Goal: Information Seeking & Learning: Find specific fact

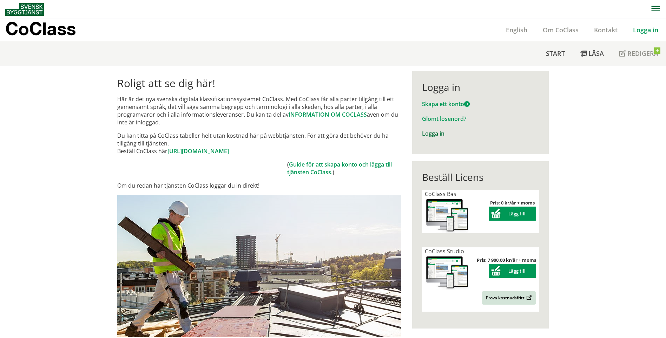
click at [433, 133] on link "Logga in" at bounding box center [433, 133] width 22 height 8
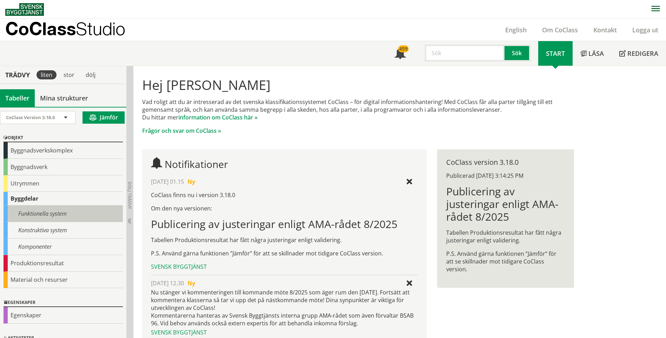
scroll to position [18, 0]
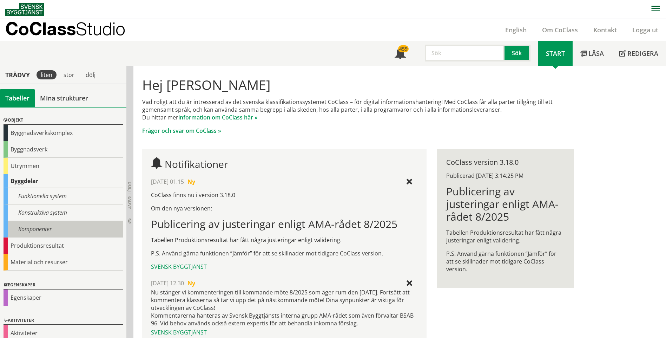
click at [66, 227] on div "Komponenter" at bounding box center [63, 229] width 119 height 16
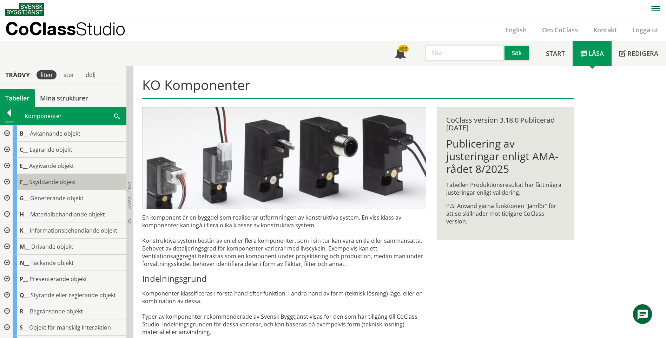
scroll to position [8, 0]
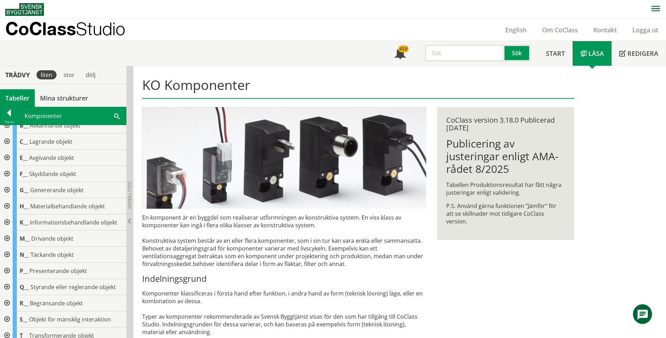
click at [116, 112] on span at bounding box center [117, 115] width 6 height 7
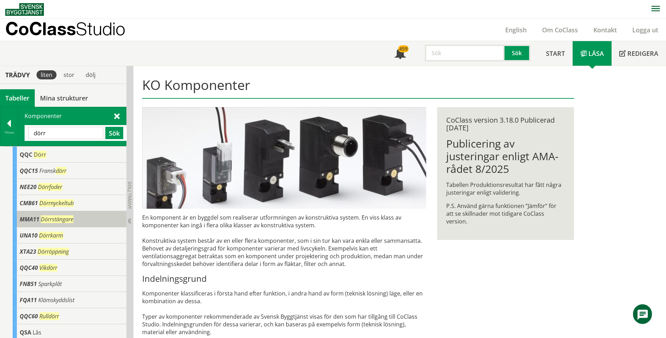
scroll to position [0, 0]
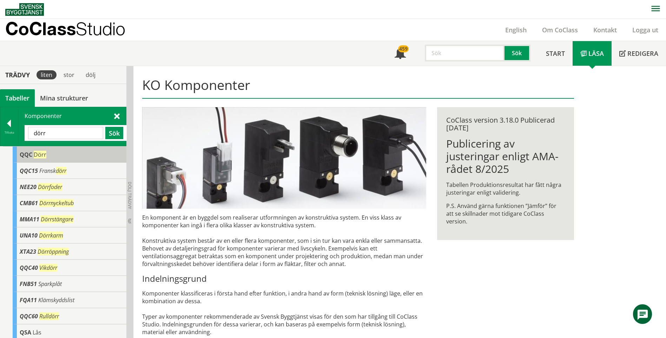
click at [43, 158] on span "Dörr" at bounding box center [40, 155] width 13 height 8
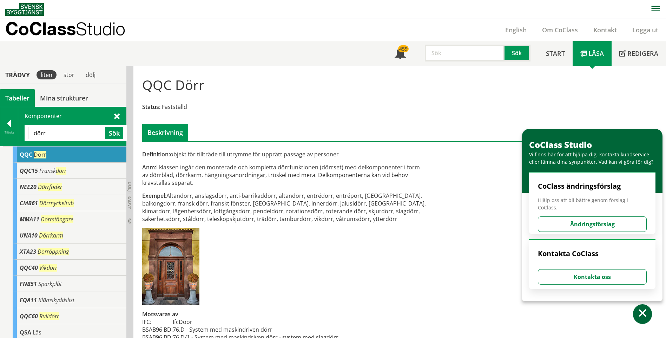
click at [208, 206] on div "Exempel: Altandörr, anslagsdörr, anti-barrikaddörr, altandörr, entrédörr, entré…" at bounding box center [284, 207] width 284 height 31
click at [19, 151] on div "QQC Dörr" at bounding box center [70, 154] width 114 height 16
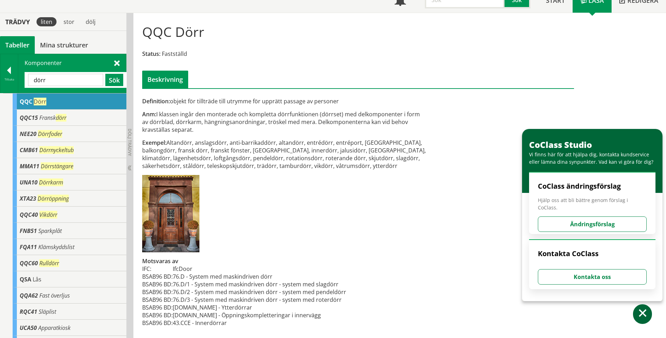
click at [115, 62] on span at bounding box center [117, 62] width 6 height 7
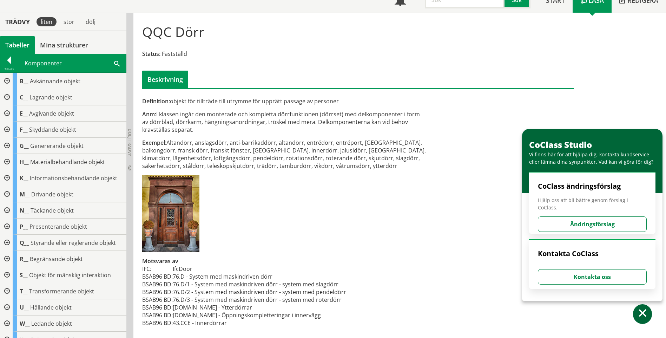
click at [6, 244] on div at bounding box center [6, 242] width 13 height 16
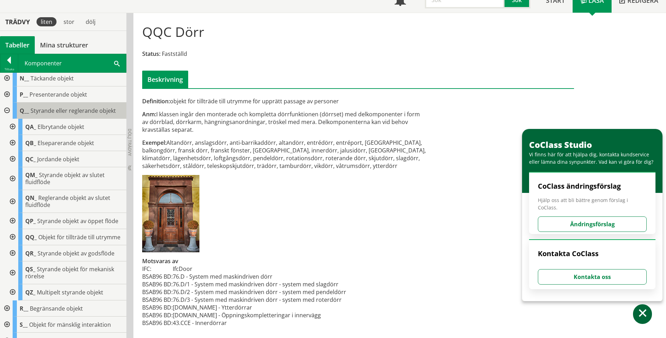
scroll to position [150, 0]
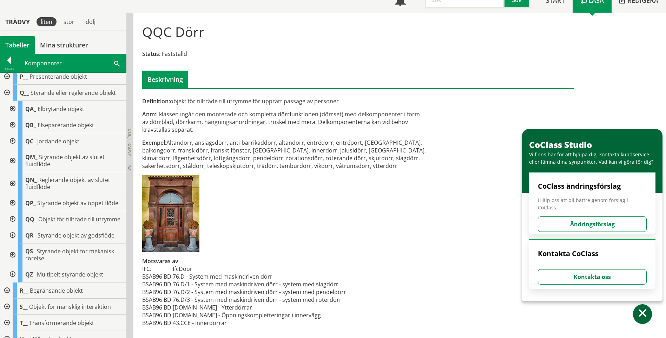
click at [13, 139] on div at bounding box center [12, 141] width 13 height 16
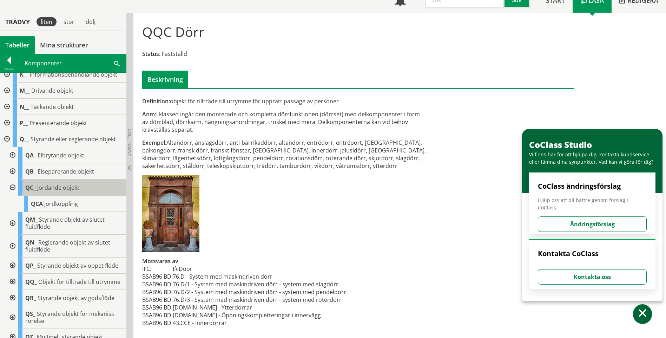
scroll to position [103, 0]
click at [184, 270] on td "IfcDoor" at bounding box center [259, 269] width 173 height 8
click at [115, 61] on span at bounding box center [117, 62] width 6 height 7
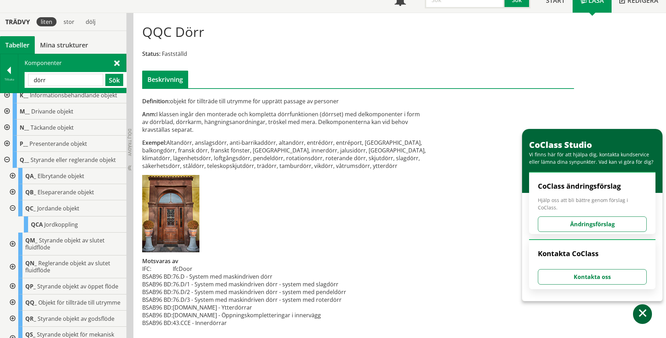
drag, startPoint x: 69, startPoint y: 79, endPoint x: 27, endPoint y: 86, distance: 42.5
click at [27, 86] on div "dörr Sök" at bounding box center [76, 80] width 102 height 16
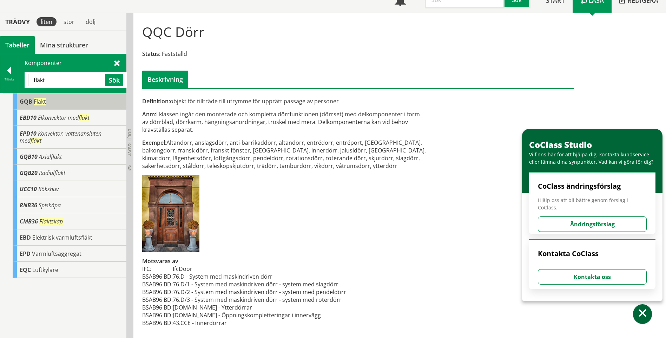
click at [40, 103] on span "Fläkt" at bounding box center [40, 102] width 12 height 8
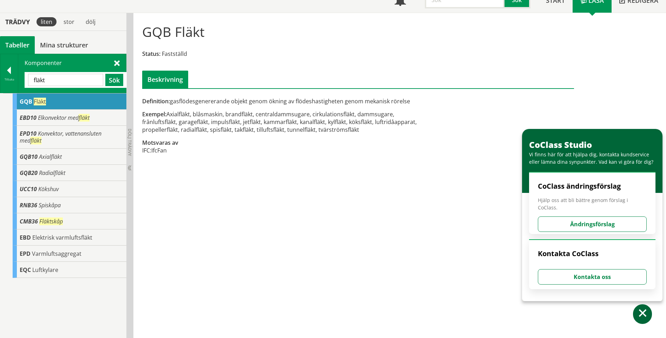
click at [55, 83] on input "fläkt" at bounding box center [65, 80] width 75 height 12
drag, startPoint x: 55, startPoint y: 83, endPoint x: 43, endPoint y: 83, distance: 12.3
click at [43, 83] on input "fläkt" at bounding box center [65, 80] width 75 height 12
type input "IfcFan"
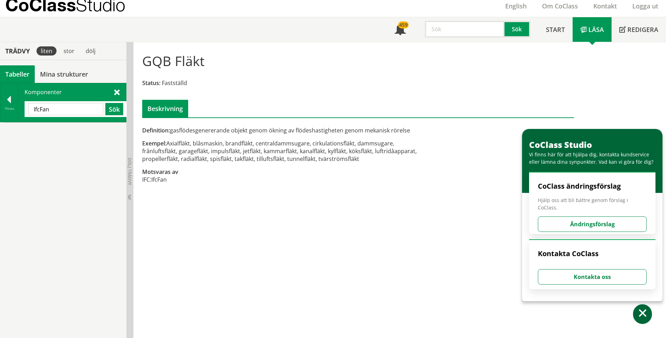
scroll to position [24, 0]
click at [118, 93] on span at bounding box center [117, 91] width 6 height 7
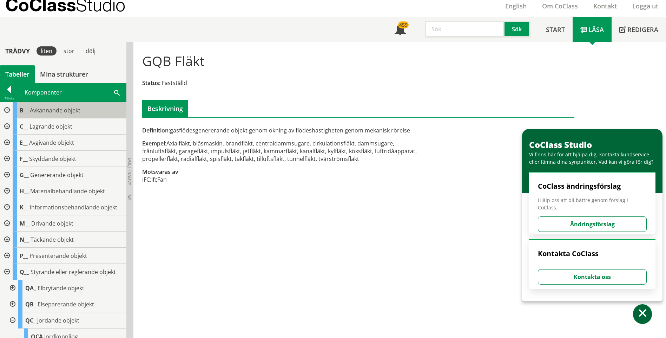
click at [53, 107] on span "Avkännande objekt" at bounding box center [55, 110] width 51 height 8
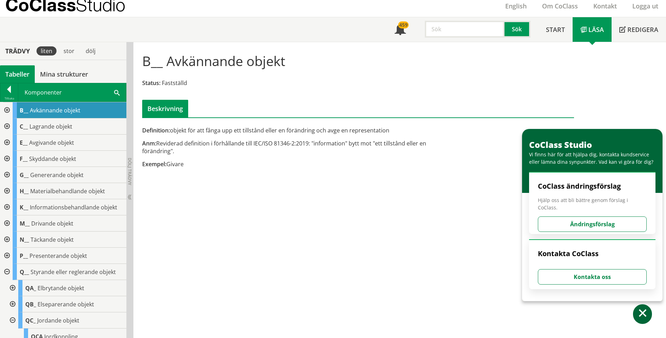
drag, startPoint x: 121, startPoint y: 92, endPoint x: 117, endPoint y: 92, distance: 4.6
click at [121, 93] on div "Komponenter IfcFan Sök" at bounding box center [72, 92] width 108 height 18
click at [115, 92] on span at bounding box center [117, 91] width 6 height 7
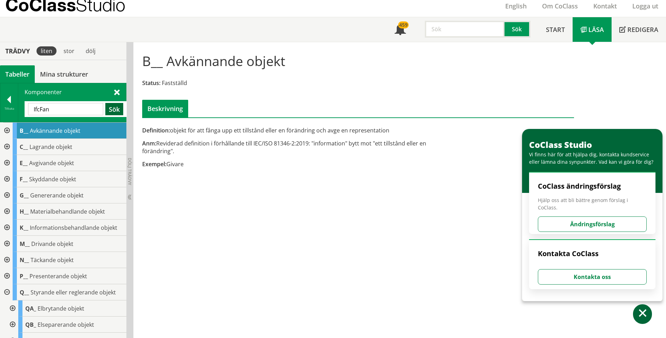
click at [118, 106] on button "Sök" at bounding box center [114, 109] width 18 height 12
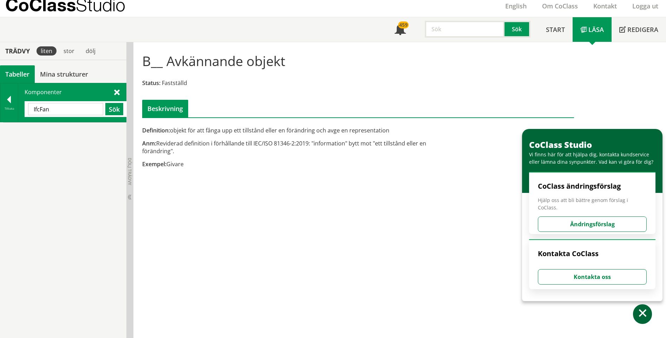
click at [431, 27] on input "text" at bounding box center [465, 29] width 80 height 17
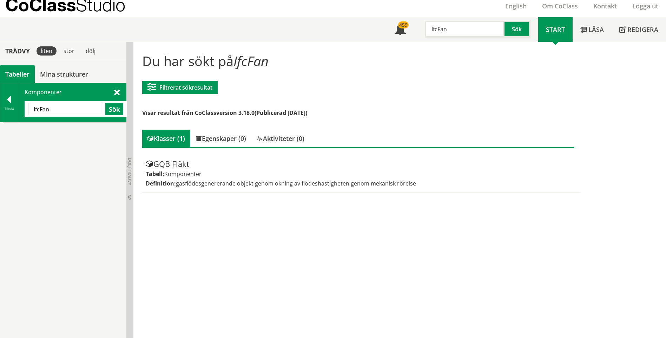
click at [453, 26] on input "IfcFan" at bounding box center [465, 29] width 80 height 17
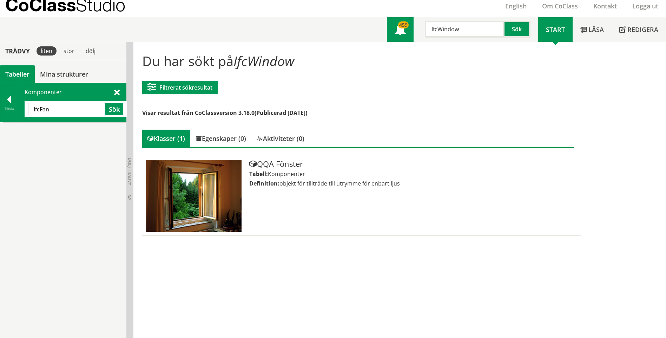
drag, startPoint x: 473, startPoint y: 28, endPoint x: 390, endPoint y: 32, distance: 82.9
click at [390, 32] on div "Meny 459 IfcWindow Sök" at bounding box center [462, 29] width 151 height 25
paste input "TrackElement"
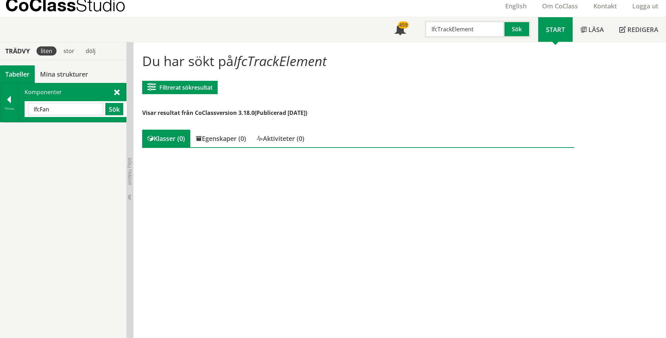
click at [119, 92] on span at bounding box center [117, 91] width 6 height 7
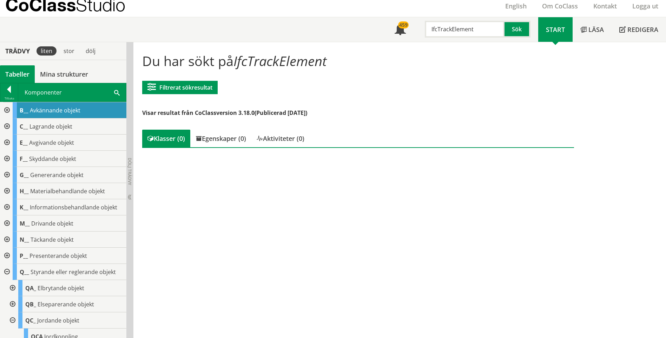
click at [119, 92] on span at bounding box center [117, 91] width 6 height 7
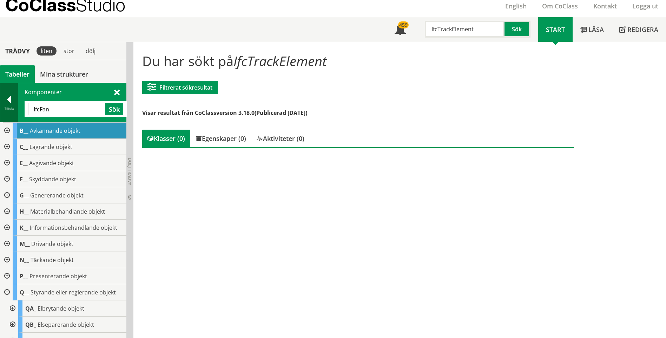
click at [10, 98] on div at bounding box center [9, 101] width 18 height 10
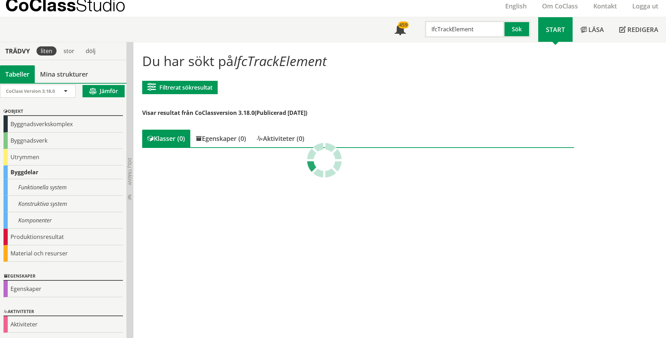
scroll to position [2, 0]
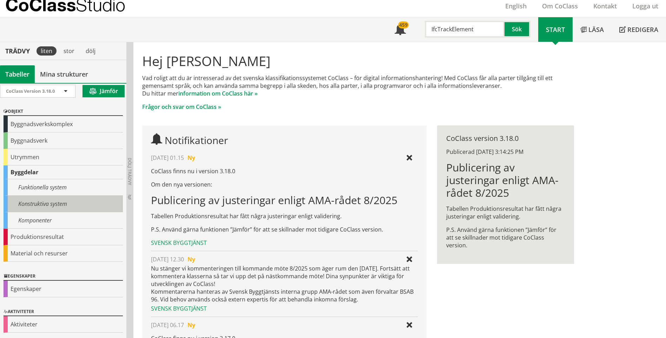
click at [41, 198] on div "Konstruktiva system" at bounding box center [63, 203] width 119 height 16
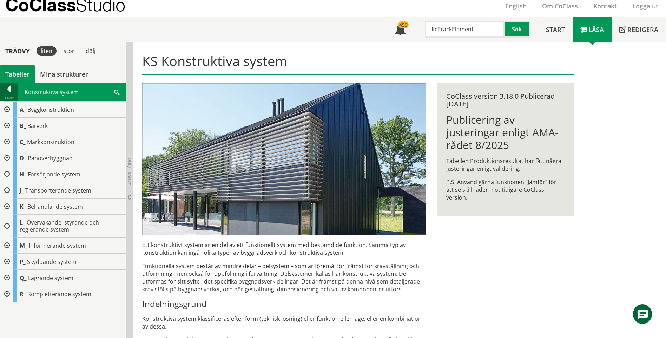
click at [7, 85] on div at bounding box center [9, 90] width 18 height 10
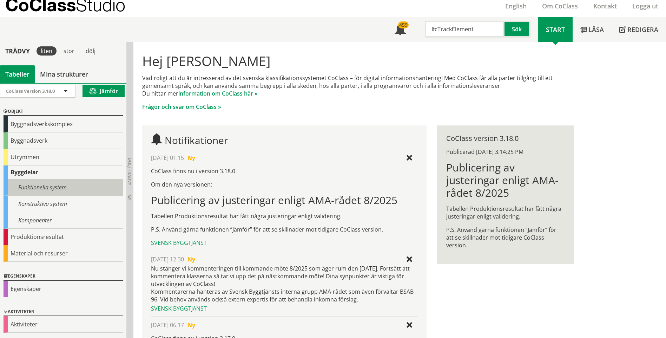
click at [42, 182] on div "Funktionella system" at bounding box center [63, 187] width 119 height 16
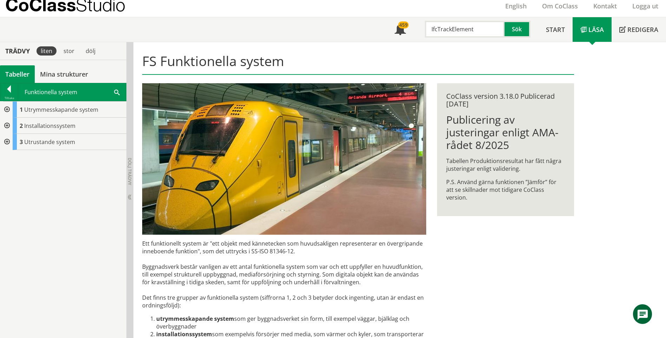
click at [9, 140] on div at bounding box center [6, 142] width 13 height 16
click at [5, 128] on div at bounding box center [6, 126] width 13 height 16
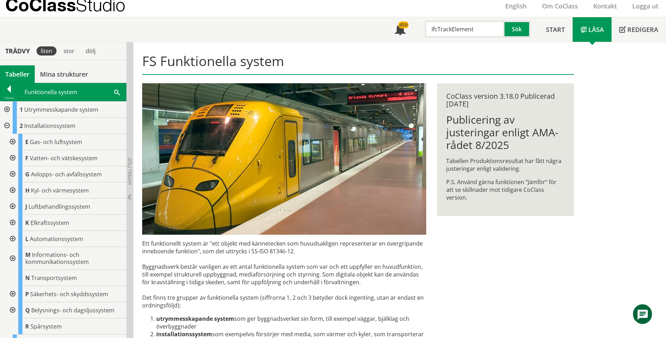
click at [463, 30] on input "IfcTrackElement" at bounding box center [465, 29] width 80 height 17
paste input "NödbelysningssystemInv"
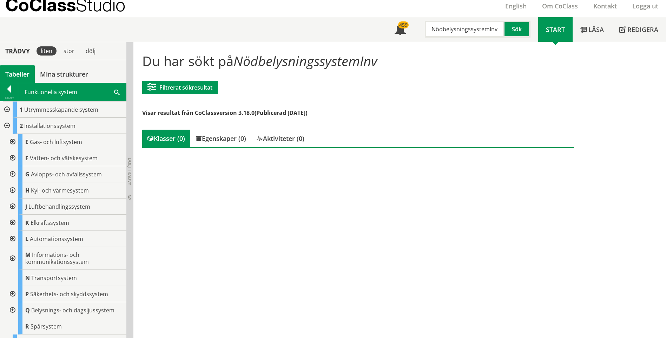
click at [494, 31] on input "NödbelysningssystemInv" at bounding box center [465, 29] width 80 height 17
type input "Nödbelysningssystem"
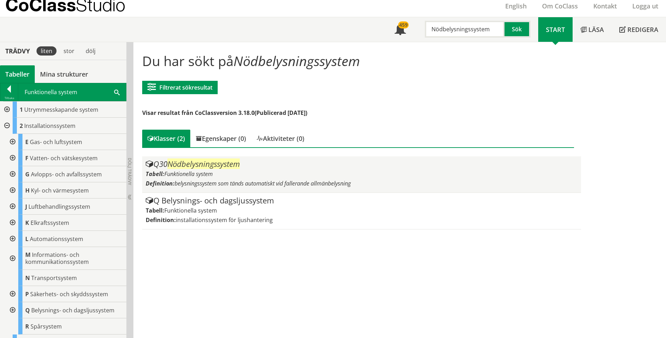
click at [222, 169] on div "Q30 Nödbelysningssystem Tabell: Funktionella system Definition: belysningssyste…" at bounding box center [361, 174] width 431 height 29
